Goal: Communication & Community: Answer question/provide support

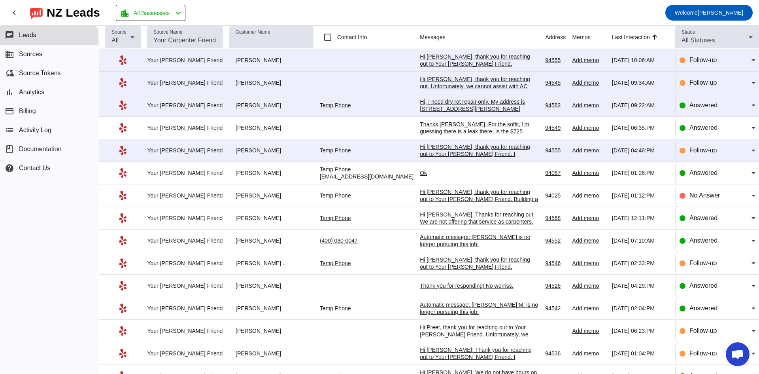
click at [472, 155] on div "Hi [PERSON_NAME], thank you for reaching out to Your [PERSON_NAME] Friend. I ap…" at bounding box center [479, 161] width 119 height 36
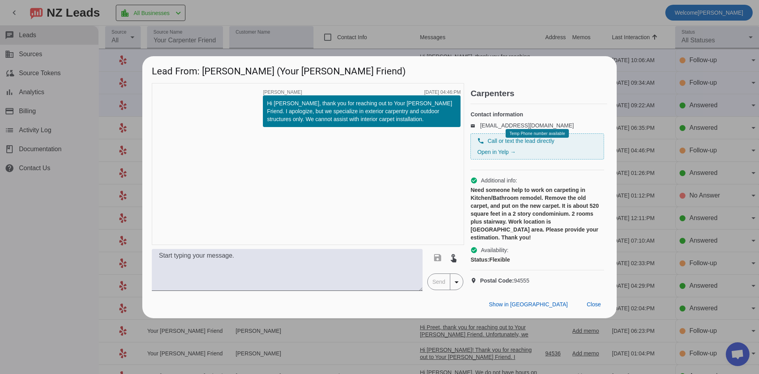
click at [457, 36] on div at bounding box center [379, 187] width 759 height 374
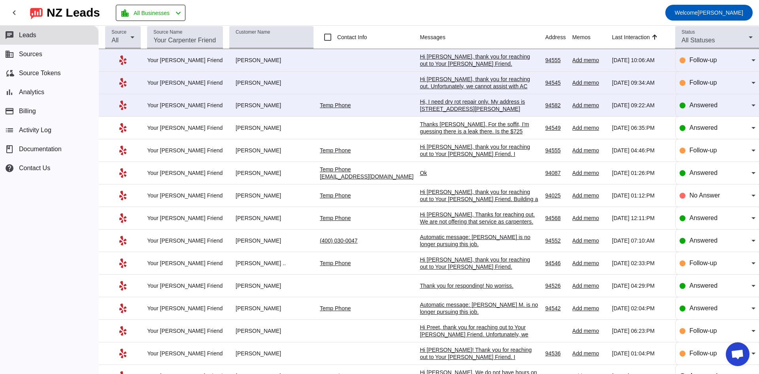
click at [432, 102] on div "Hi, I need dry rot repair only. My address is [STREET_ADDRESS][PERSON_NAME]" at bounding box center [479, 105] width 119 height 14
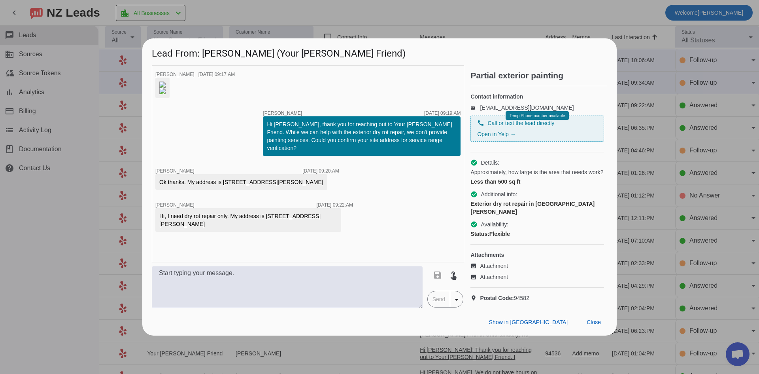
click at [166, 83] on img at bounding box center [162, 84] width 6 height 6
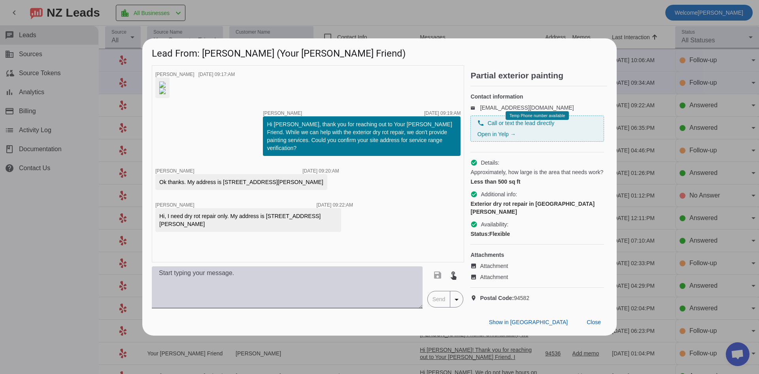
click at [285, 308] on textarea at bounding box center [287, 287] width 271 height 42
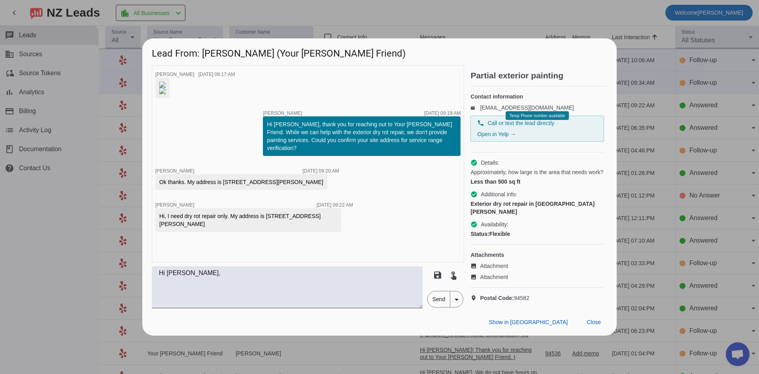
click at [166, 94] on img at bounding box center [162, 91] width 6 height 6
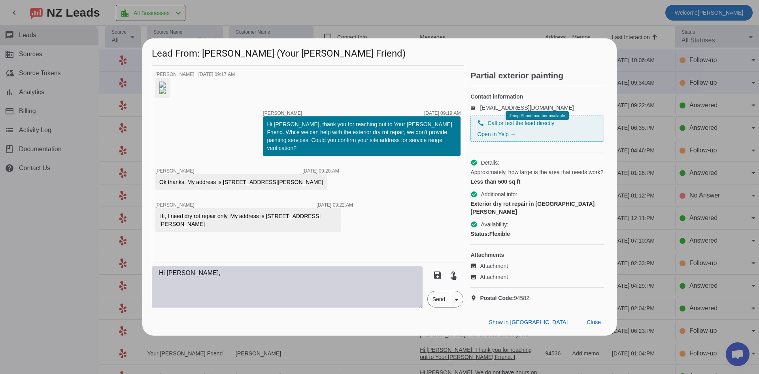
click at [207, 308] on textarea "Hi [PERSON_NAME]," at bounding box center [287, 287] width 271 height 42
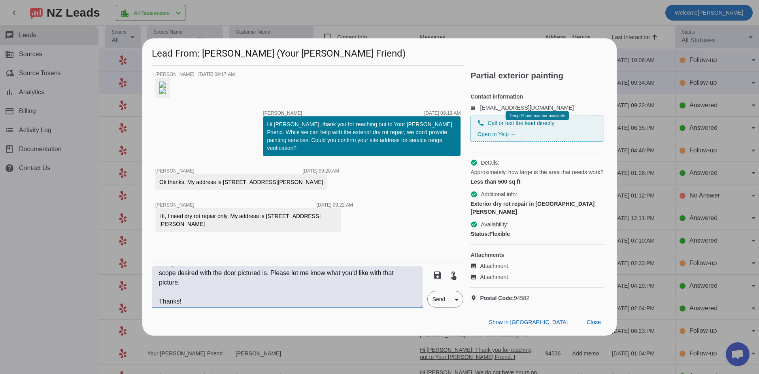
scroll to position [47, 0]
type textarea "Hi [PERSON_NAME], The picture of the window is clear of what needs to be done, …"
click at [443, 307] on span "Send" at bounding box center [439, 299] width 23 height 16
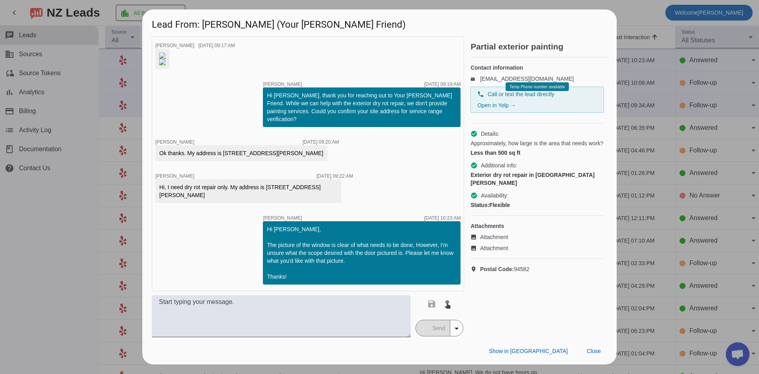
scroll to position [87, 0]
drag, startPoint x: 64, startPoint y: 276, endPoint x: 74, endPoint y: 272, distance: 10.8
click at [64, 277] on div at bounding box center [379, 187] width 759 height 374
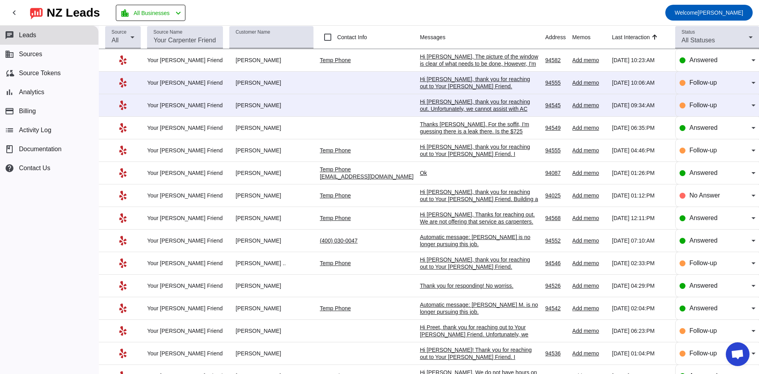
click at [450, 106] on div "Hi [PERSON_NAME], thank you for reaching out. Unfortunately, we cannot assist w…" at bounding box center [479, 116] width 119 height 36
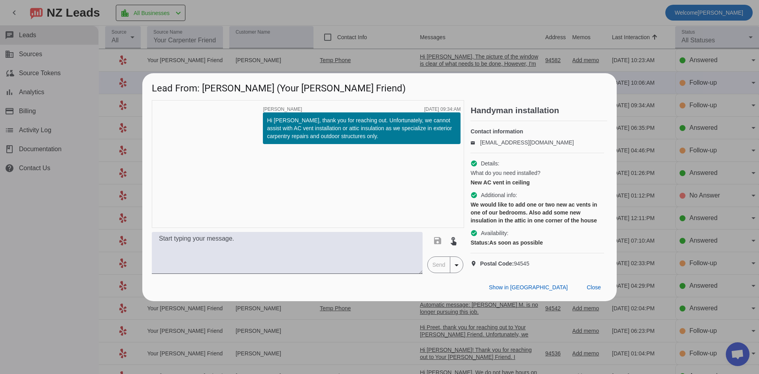
click at [397, 14] on div at bounding box center [379, 187] width 759 height 374
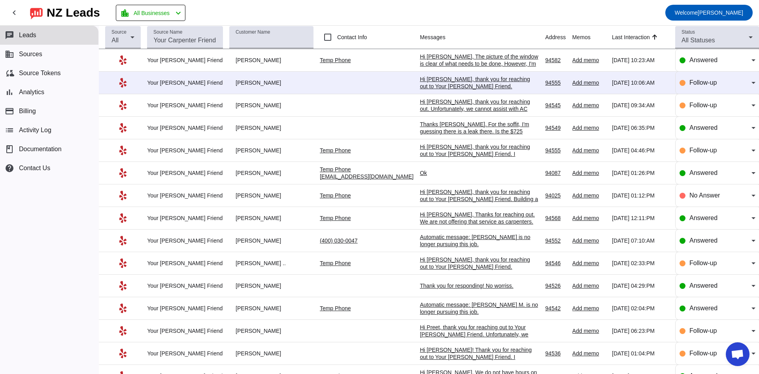
click at [436, 80] on div "Hi [PERSON_NAME], thank you for reaching out to Your [PERSON_NAME] Friend. Unfo…" at bounding box center [479, 97] width 119 height 43
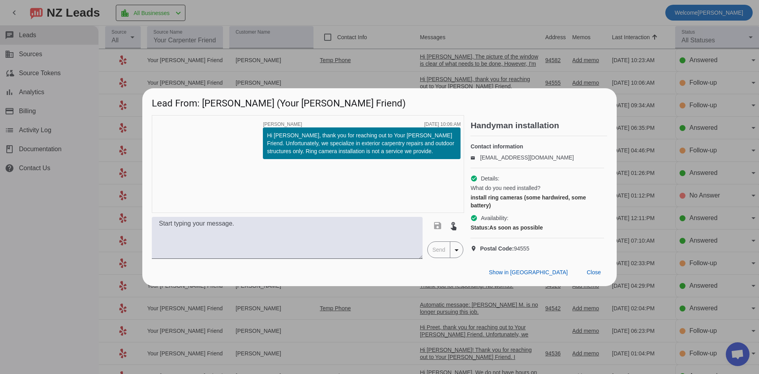
click at [434, 30] on div at bounding box center [379, 187] width 759 height 374
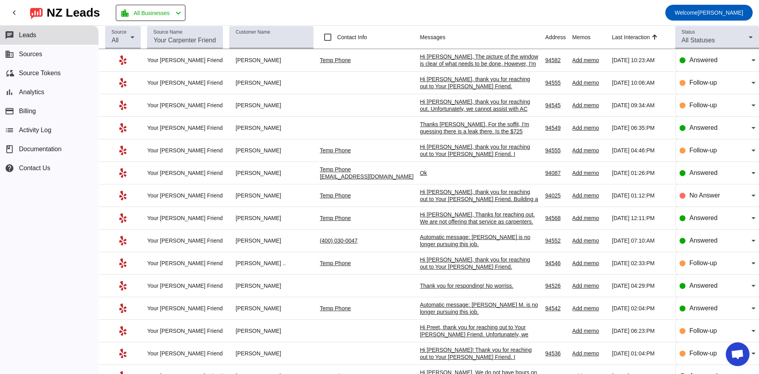
click at [453, 129] on div "Thanks [PERSON_NAME]. For the soffit, I'm guessing there is a leak there. Is th…" at bounding box center [479, 131] width 119 height 21
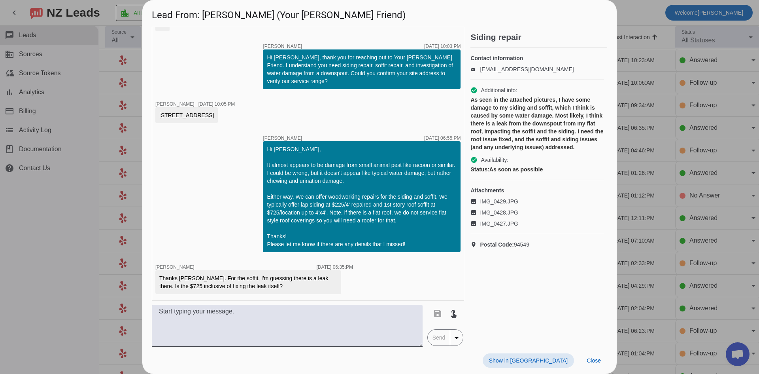
scroll to position [0, 0]
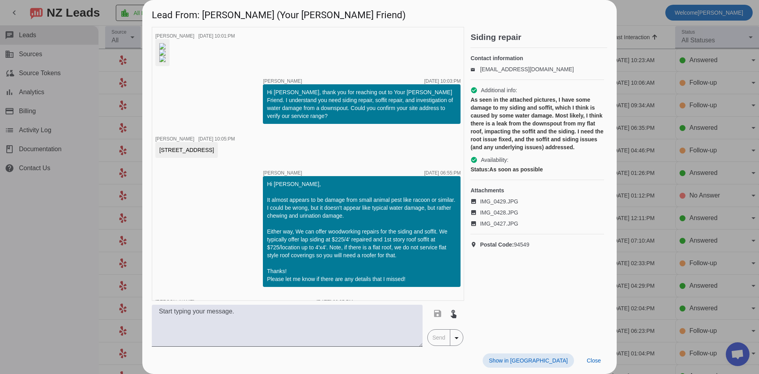
click at [166, 49] on img at bounding box center [162, 46] width 6 height 6
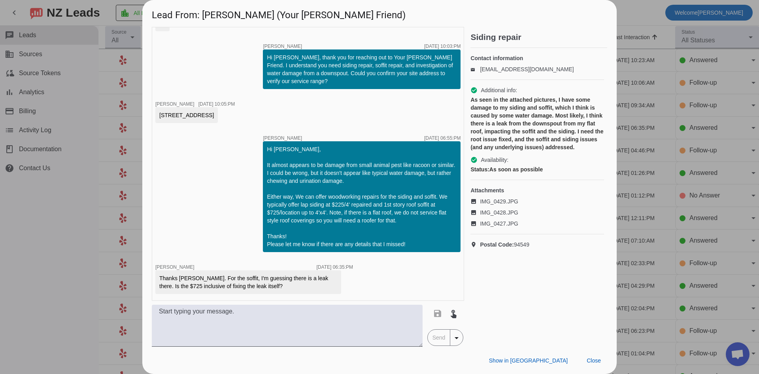
scroll to position [198, 0]
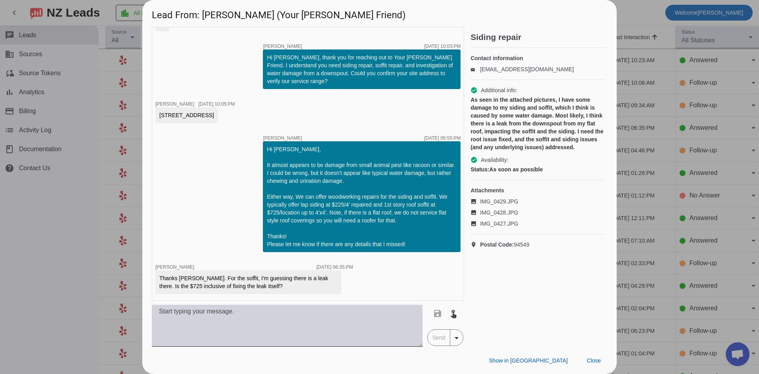
click at [257, 329] on textarea at bounding box center [287, 325] width 271 height 42
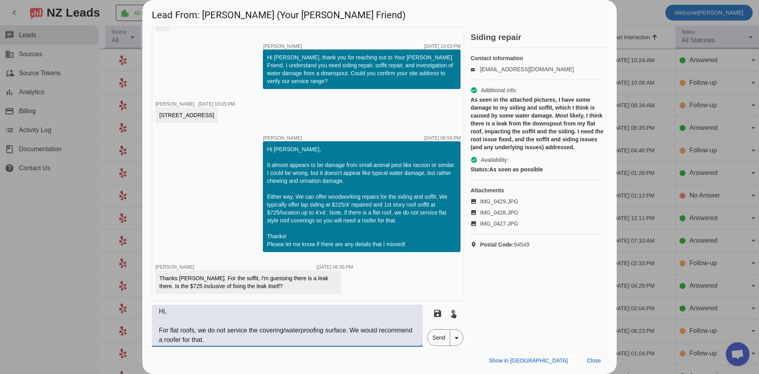
scroll to position [15, 0]
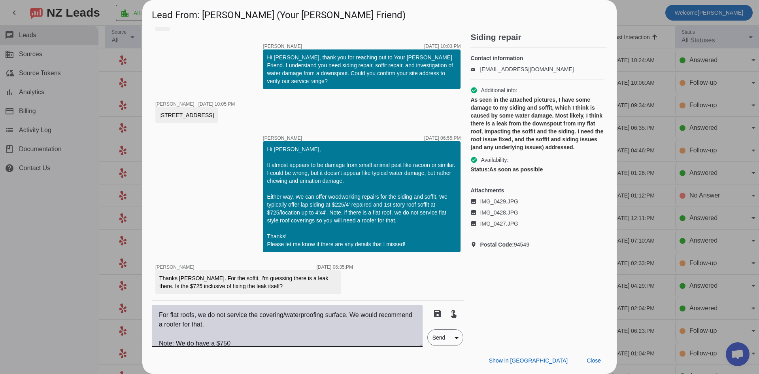
click at [247, 344] on textarea "Hi, For flat roofs, we do not service the covering/waterproofing surface. We wo…" at bounding box center [287, 325] width 271 height 42
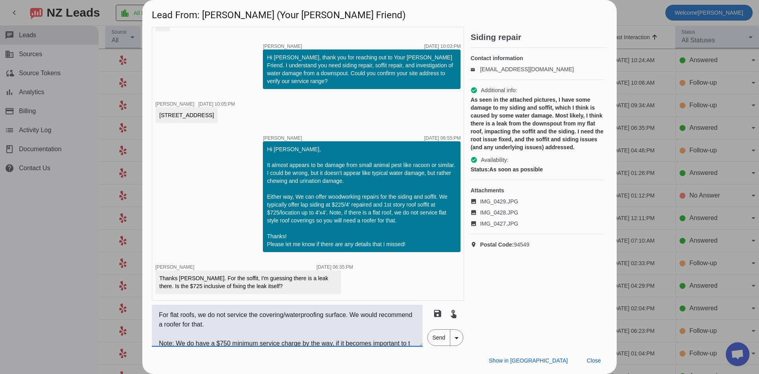
scroll to position [25, 0]
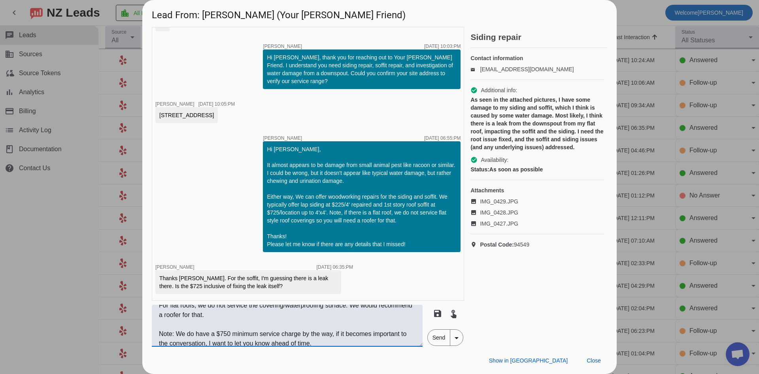
type textarea "Hi, For flat roofs, we do not service the covering/waterproofing surface. We wo…"
click at [438, 335] on span "Send" at bounding box center [439, 337] width 23 height 16
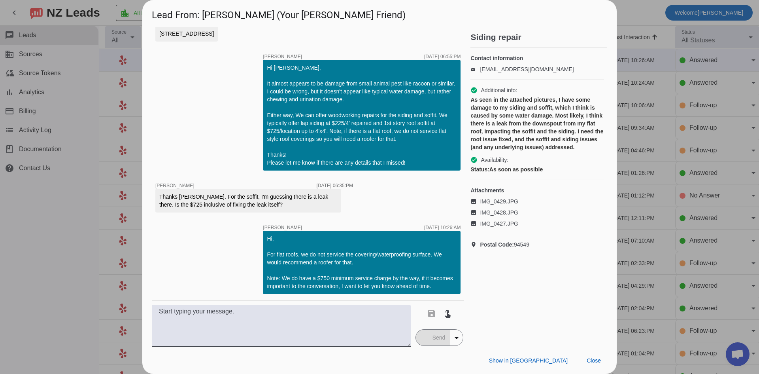
scroll to position [279, 0]
click at [74, 274] on div at bounding box center [379, 187] width 759 height 374
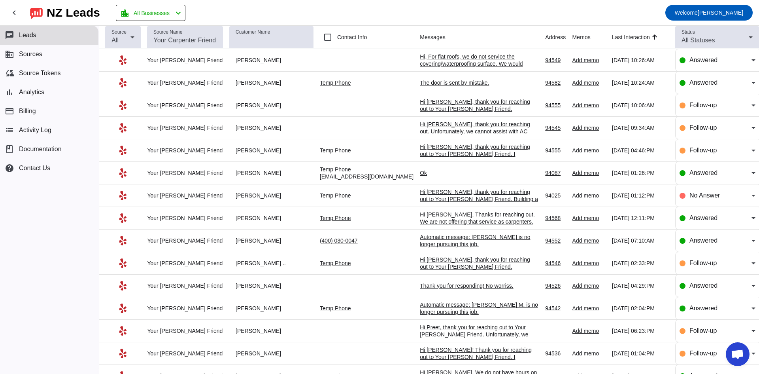
click at [458, 86] on div "The door is sent by mistake." at bounding box center [479, 82] width 119 height 7
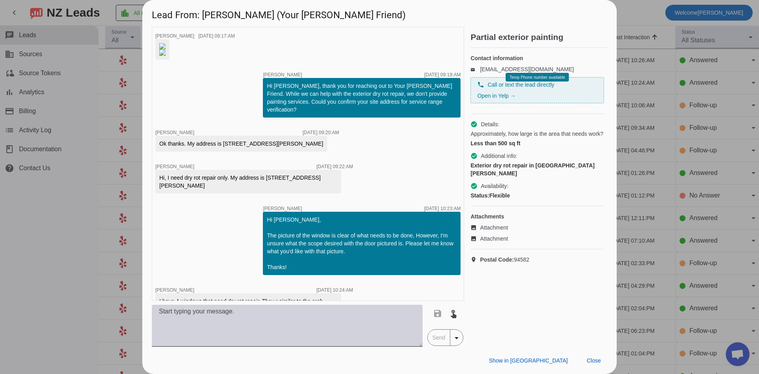
scroll to position [163, 0]
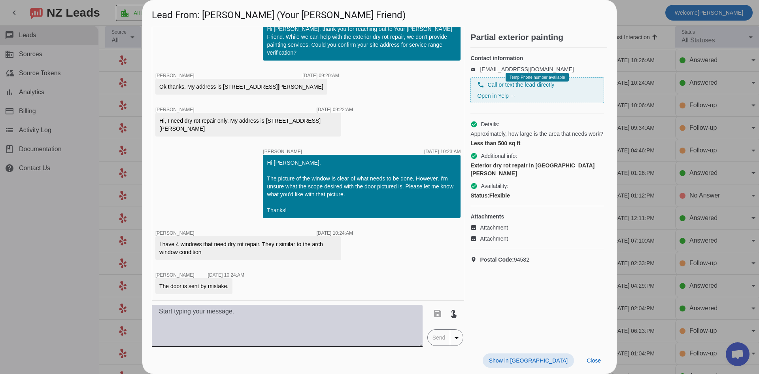
click at [223, 324] on textarea at bounding box center [287, 325] width 271 height 42
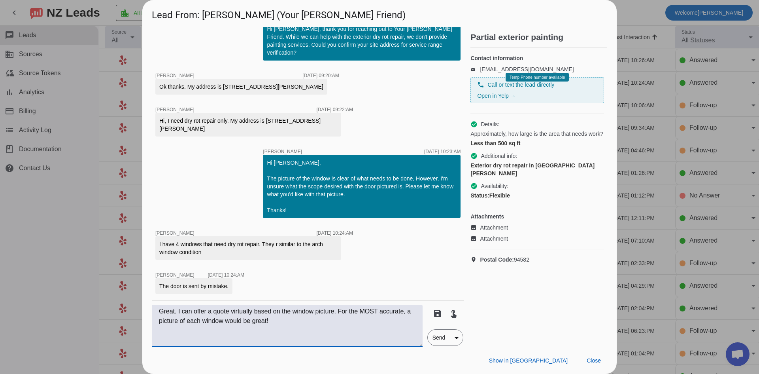
type textarea "Great. I can offer a quote virtually based on the window picture. For the MOST …"
click at [446, 339] on span "Send" at bounding box center [439, 337] width 23 height 16
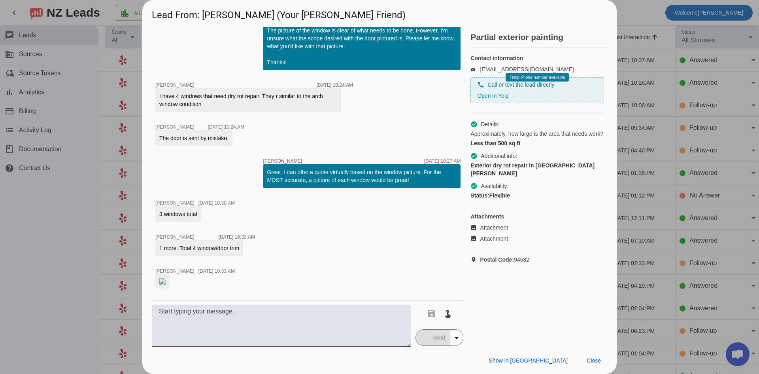
scroll to position [380, 0]
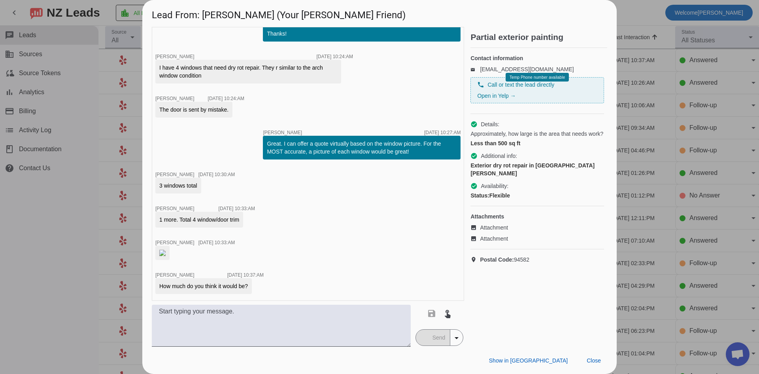
click at [166, 250] on img at bounding box center [162, 253] width 6 height 6
click at [228, 325] on textarea at bounding box center [281, 325] width 259 height 42
click at [234, 314] on textarea at bounding box center [281, 325] width 259 height 42
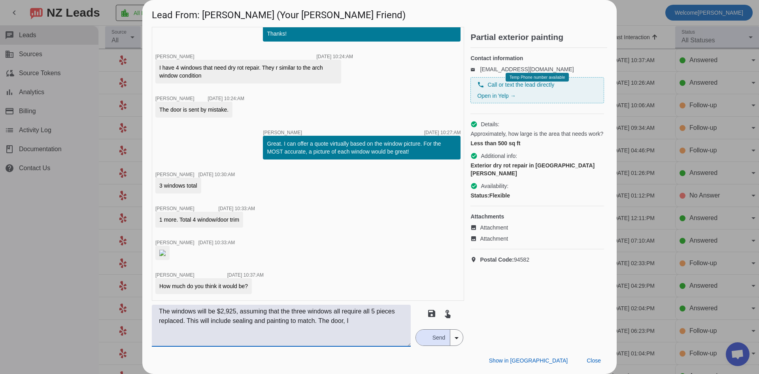
click at [166, 250] on img at bounding box center [162, 253] width 6 height 6
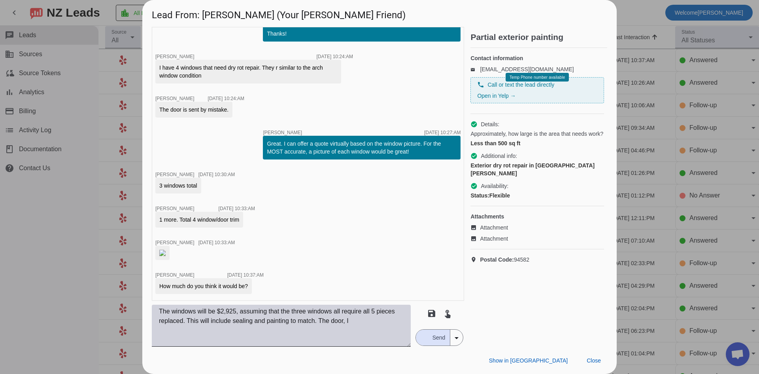
click at [365, 321] on textarea "The windows will be $2,925, assuming that the three windows all require all 5 p…" at bounding box center [281, 325] width 259 height 42
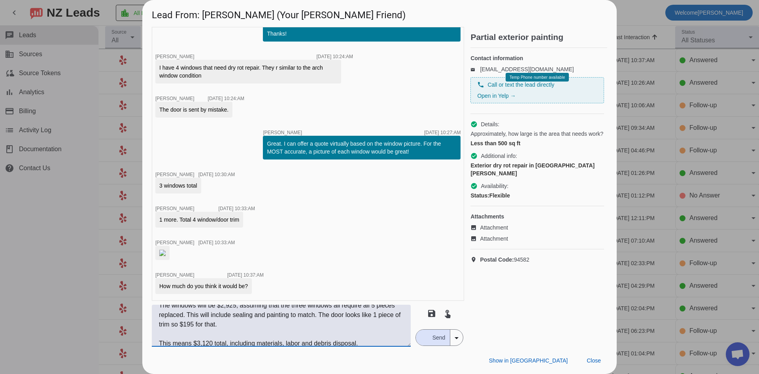
scroll to position [25, 0]
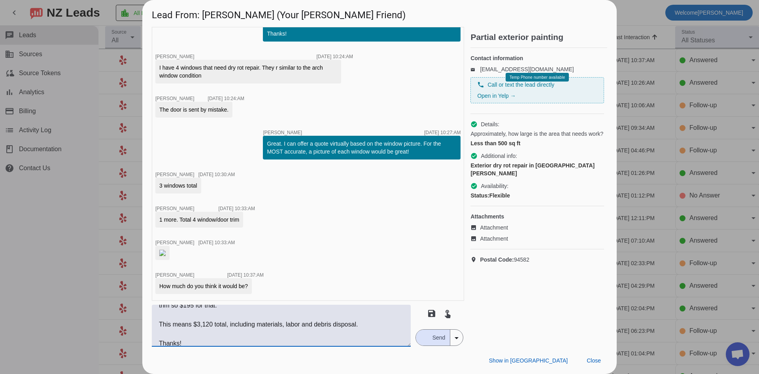
type textarea "The windows will be $2,925, assuming that the three windows all require all 5 p…"
click at [439, 334] on span "Send" at bounding box center [439, 337] width 23 height 16
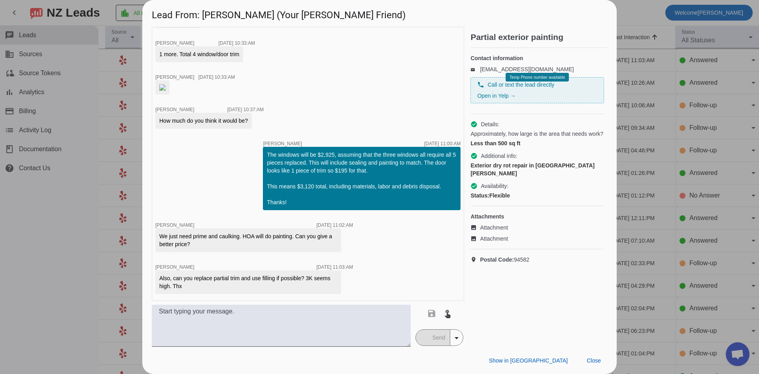
scroll to position [546, 0]
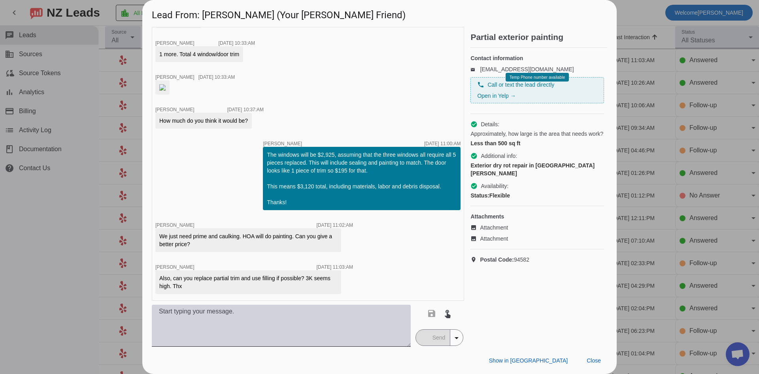
click at [344, 311] on textarea at bounding box center [281, 325] width 259 height 42
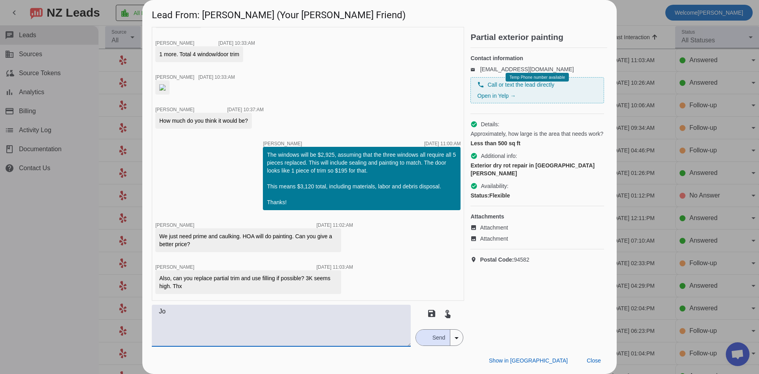
type textarea "J"
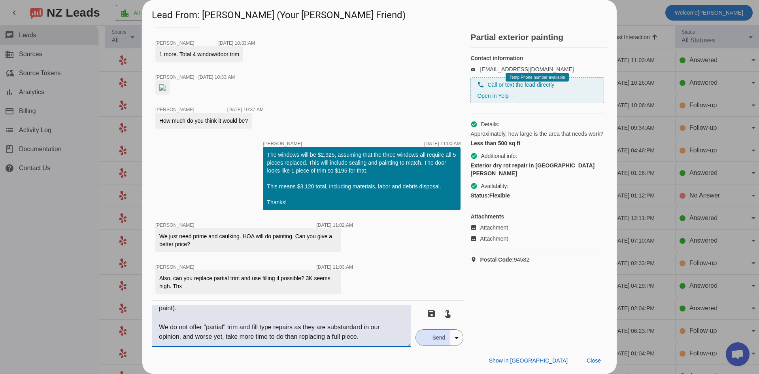
scroll to position [0, 0]
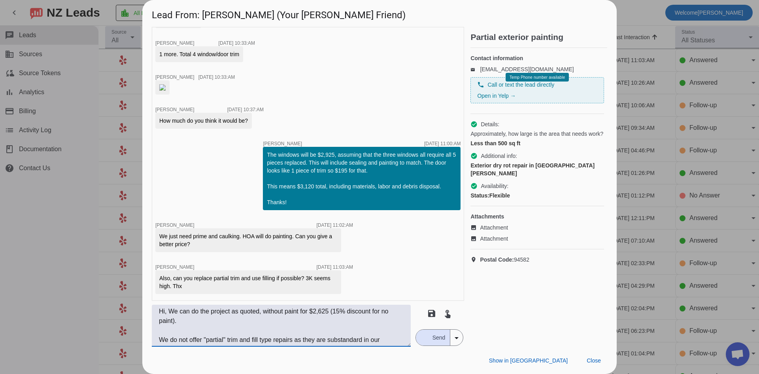
type textarea "Hi, We can do the project as quoted, without paint for $2,625 (15% discount for…"
click at [433, 337] on span "Send" at bounding box center [439, 337] width 23 height 16
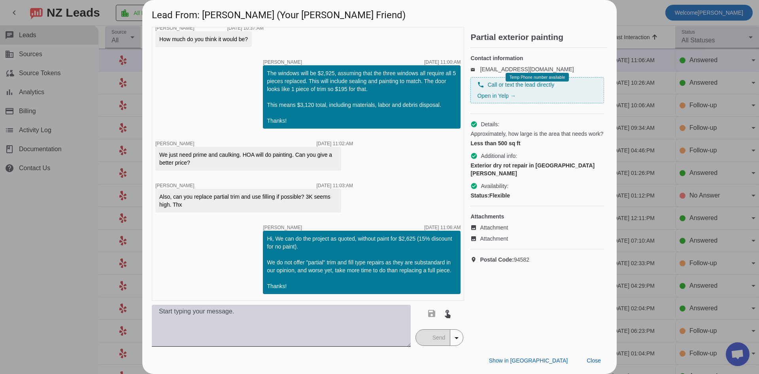
scroll to position [627, 0]
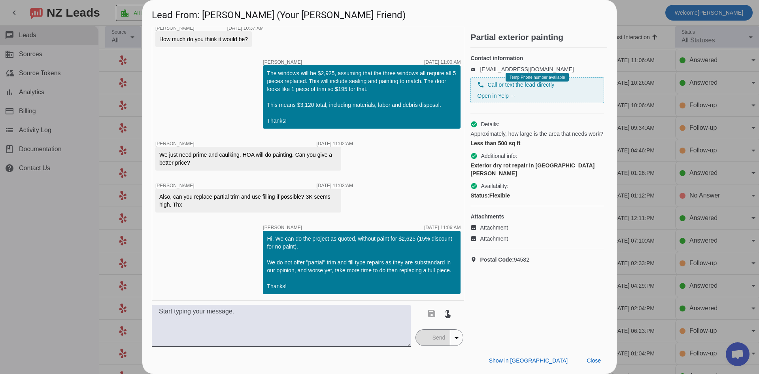
drag, startPoint x: 70, startPoint y: 276, endPoint x: 81, endPoint y: 238, distance: 40.1
click at [69, 276] on div at bounding box center [379, 187] width 759 height 374
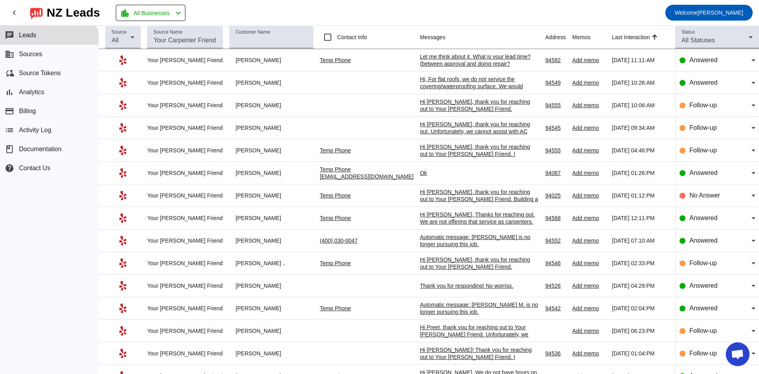
click at [470, 62] on div "Let me think about it. What is your lead time? (between approval and doing repa…" at bounding box center [479, 60] width 119 height 14
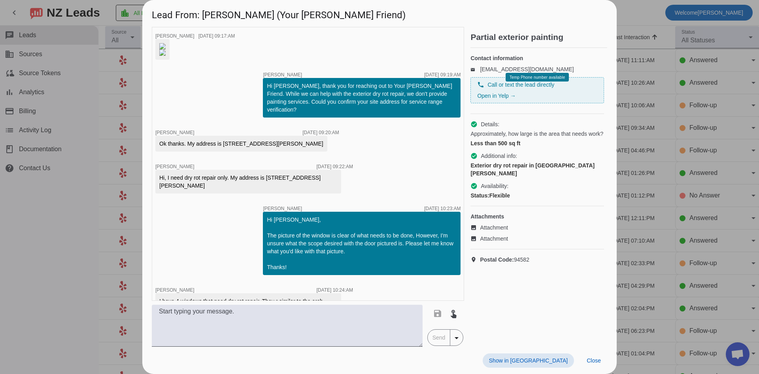
scroll to position [669, 0]
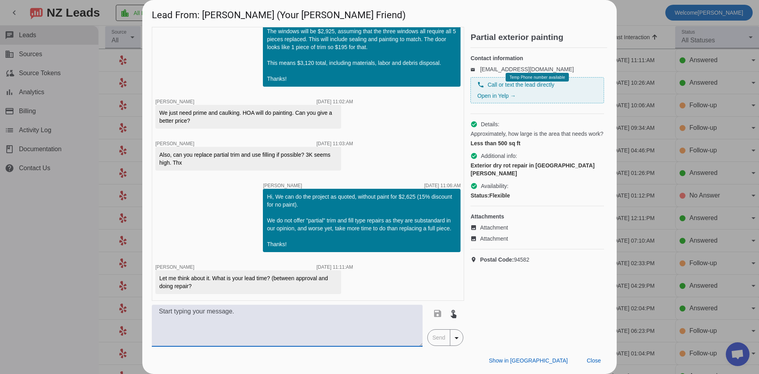
click at [247, 336] on textarea at bounding box center [287, 325] width 271 height 42
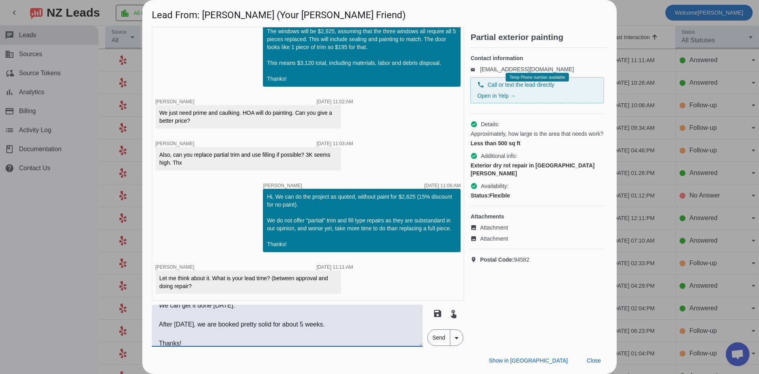
type textarea "We can get it done [DATE]. After [DATE], we are booked pretty solid for about 5…"
click at [439, 338] on span "Send" at bounding box center [439, 337] width 23 height 16
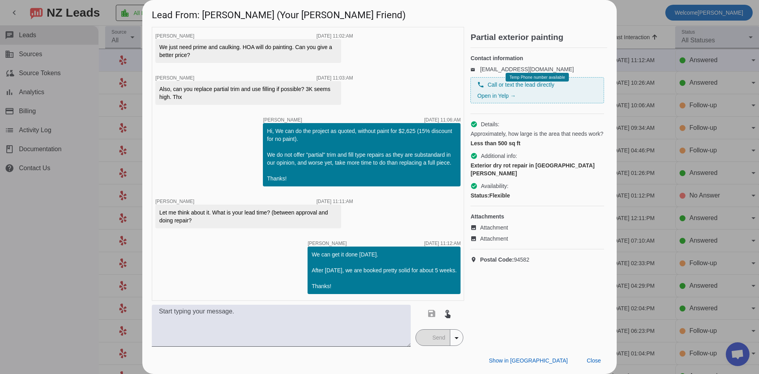
scroll to position [735, 0]
click at [25, 260] on div at bounding box center [379, 187] width 759 height 374
